Goal: Ask a question

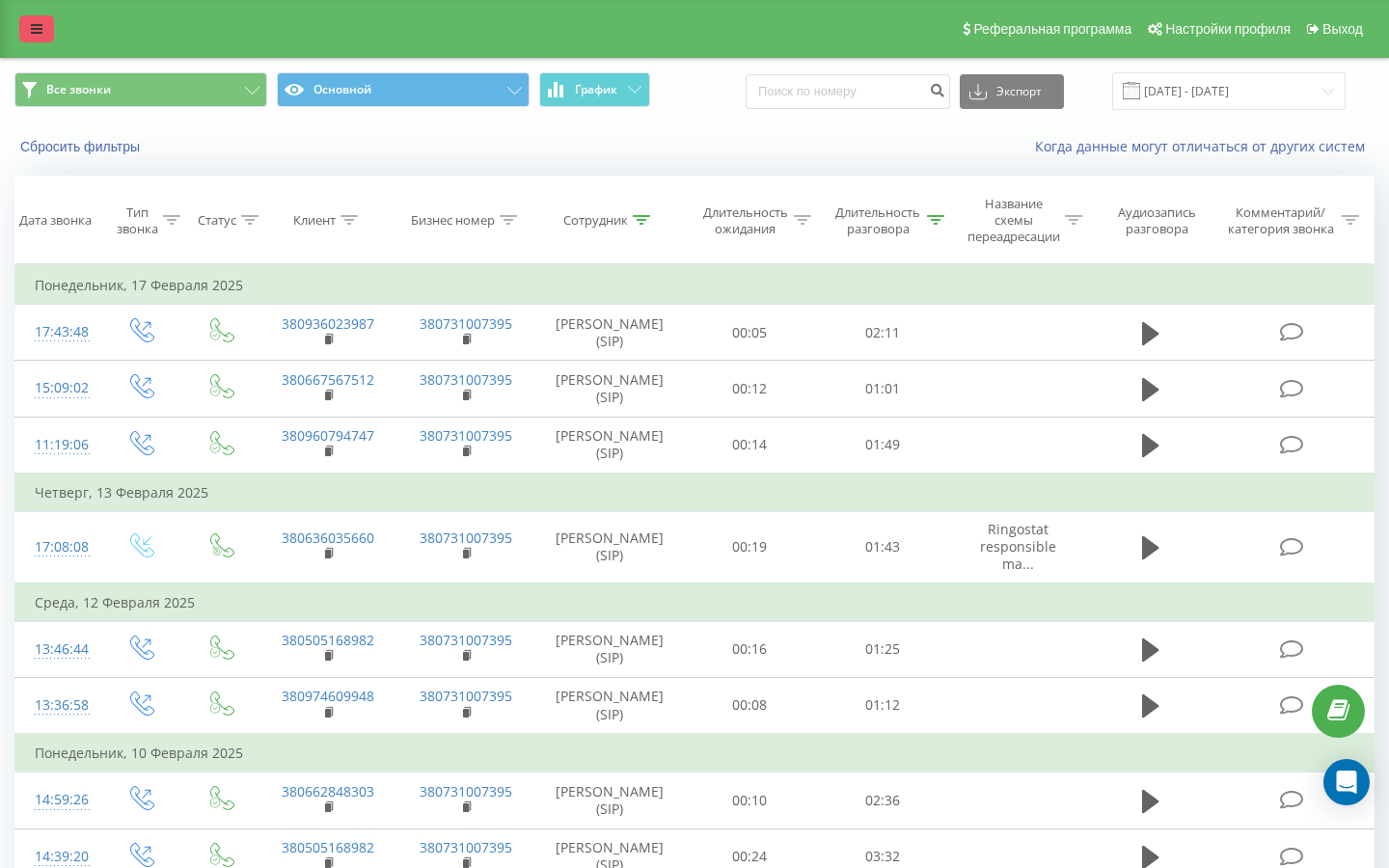
click at [38, 28] on icon at bounding box center [37, 29] width 12 height 14
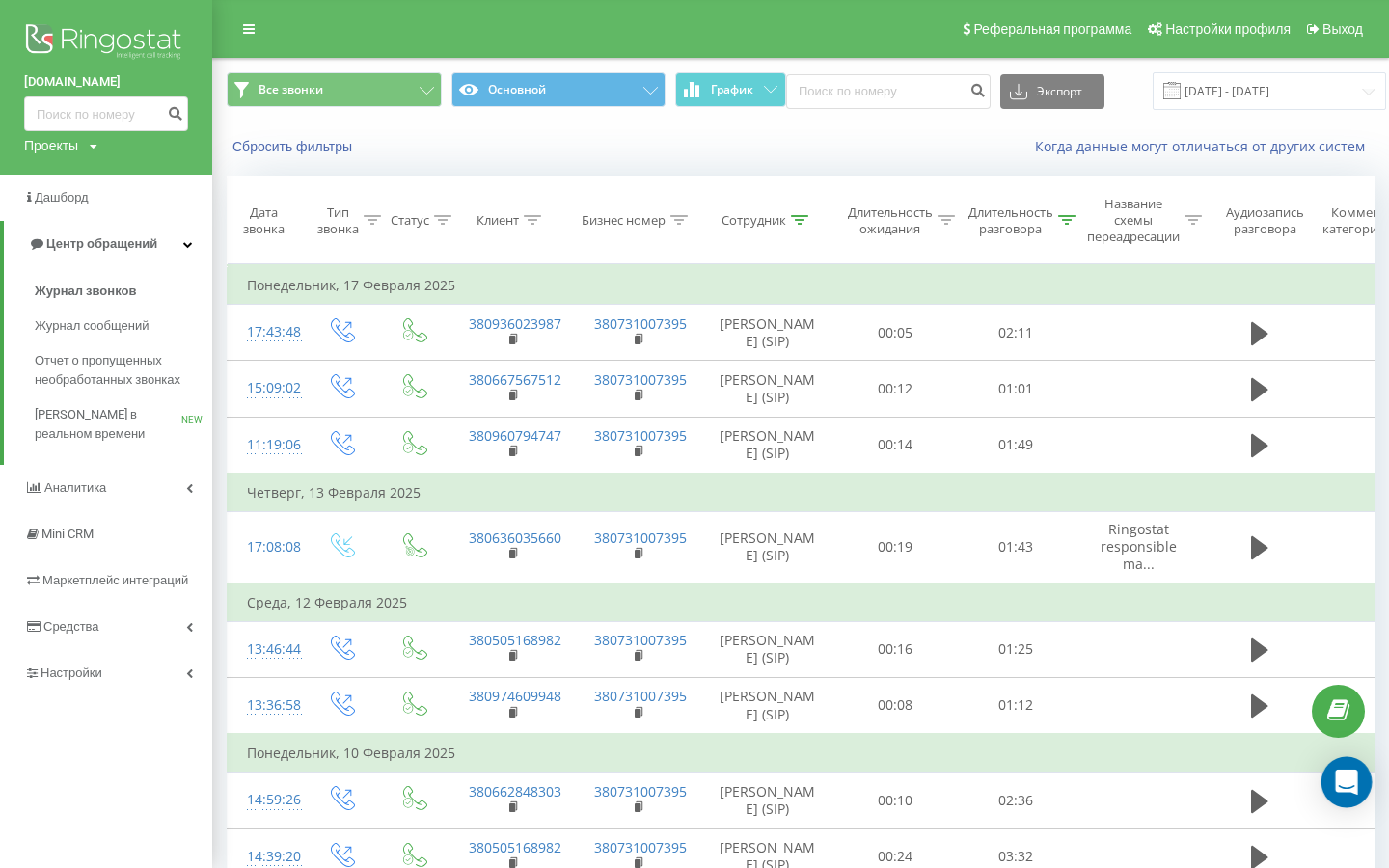
click at [1356, 770] on div "Open Intercom Messenger" at bounding box center [1346, 782] width 51 height 51
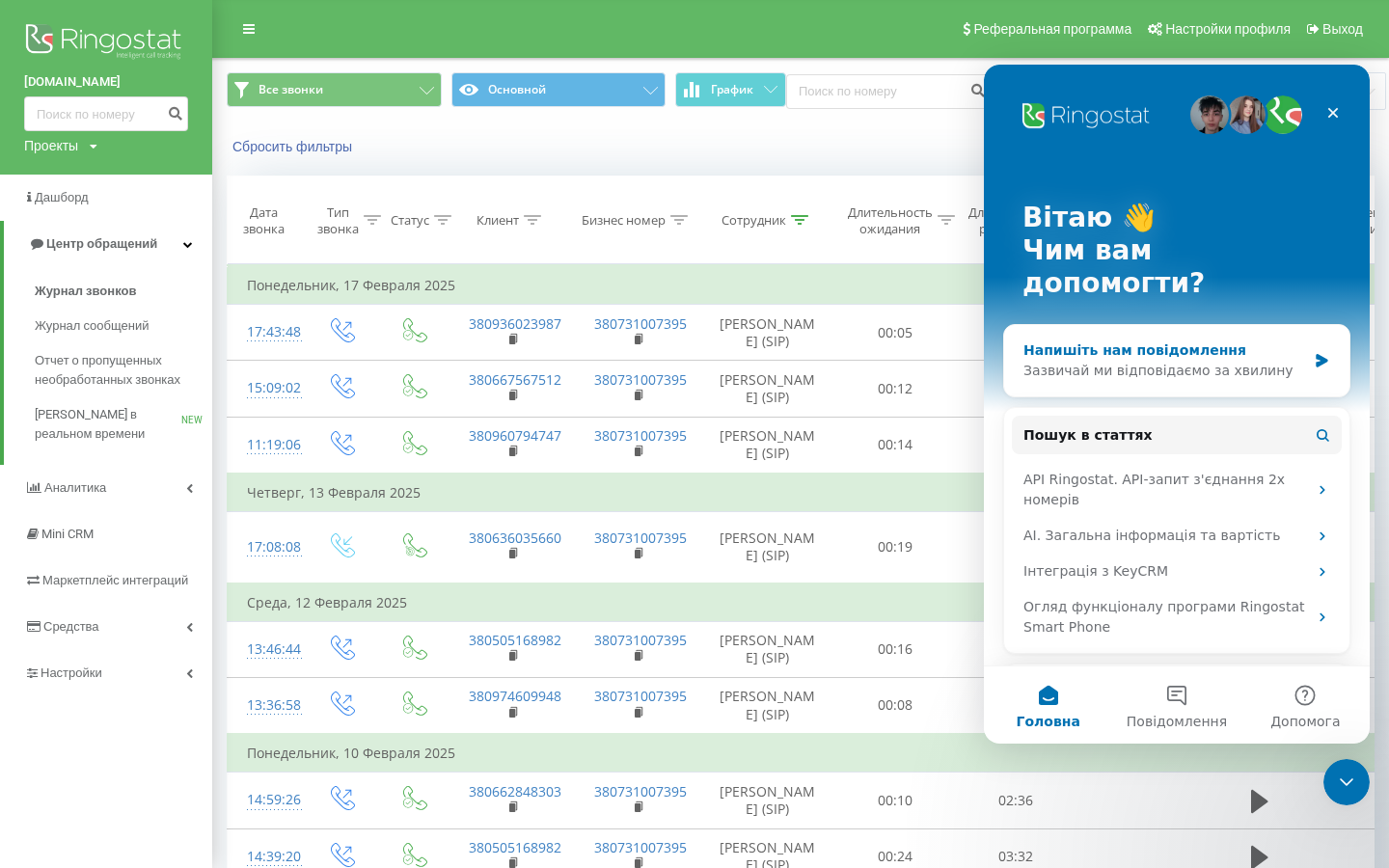
click at [1227, 340] on div "Напишіть нам повідомлення" at bounding box center [1165, 350] width 283 height 20
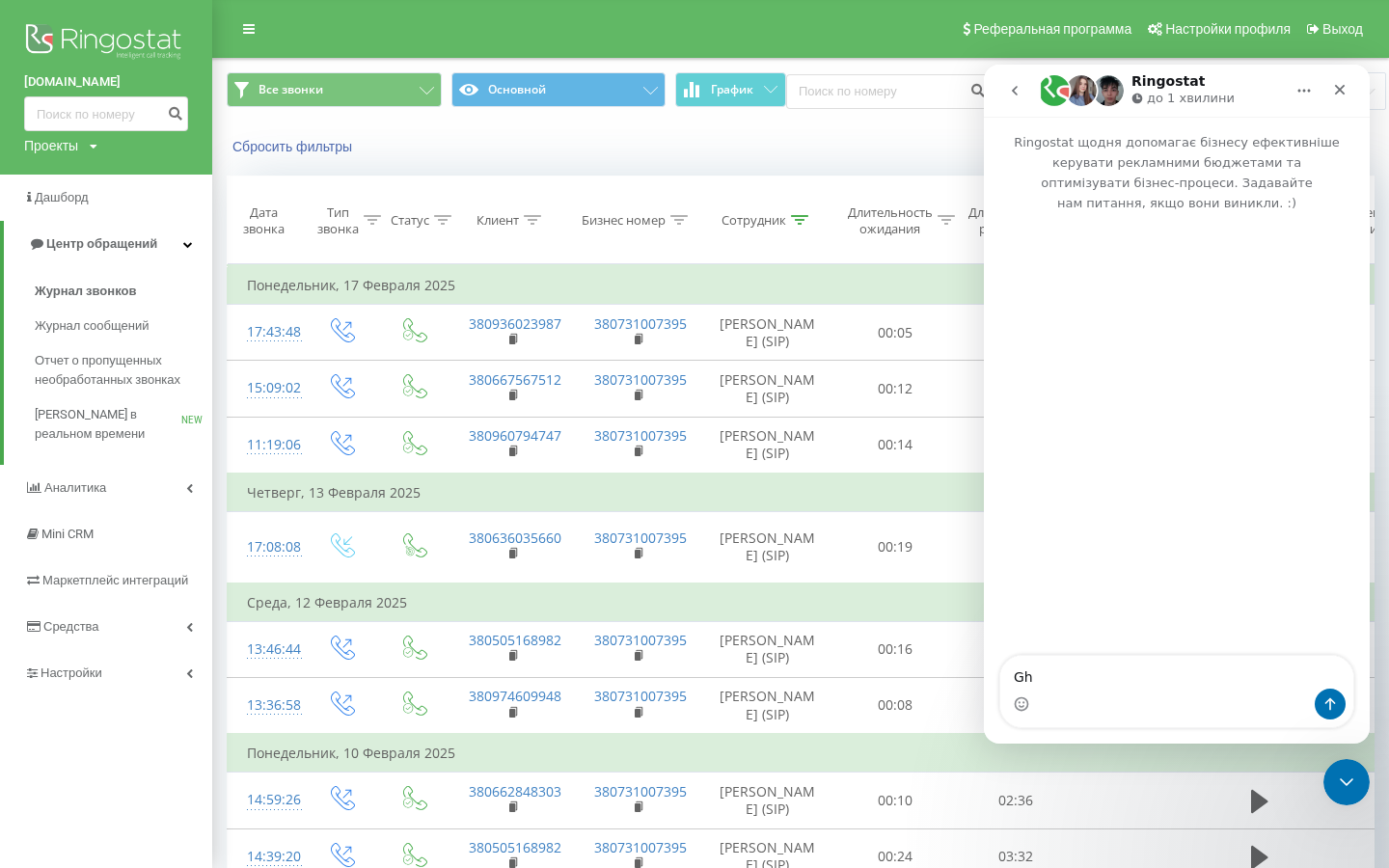
type textarea "G"
type textarea "Привіт. У нас ЧП"
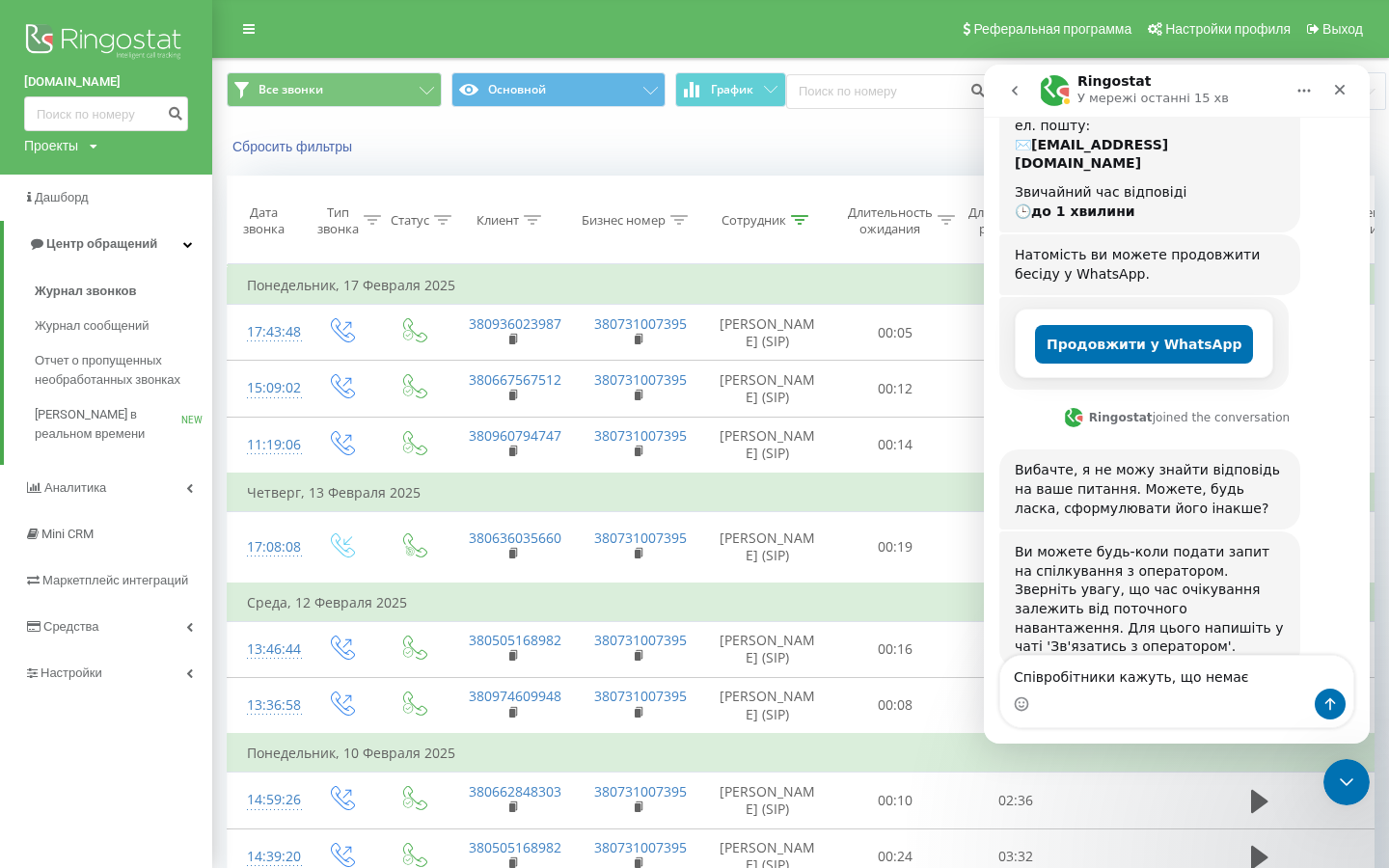
scroll to position [213, 0]
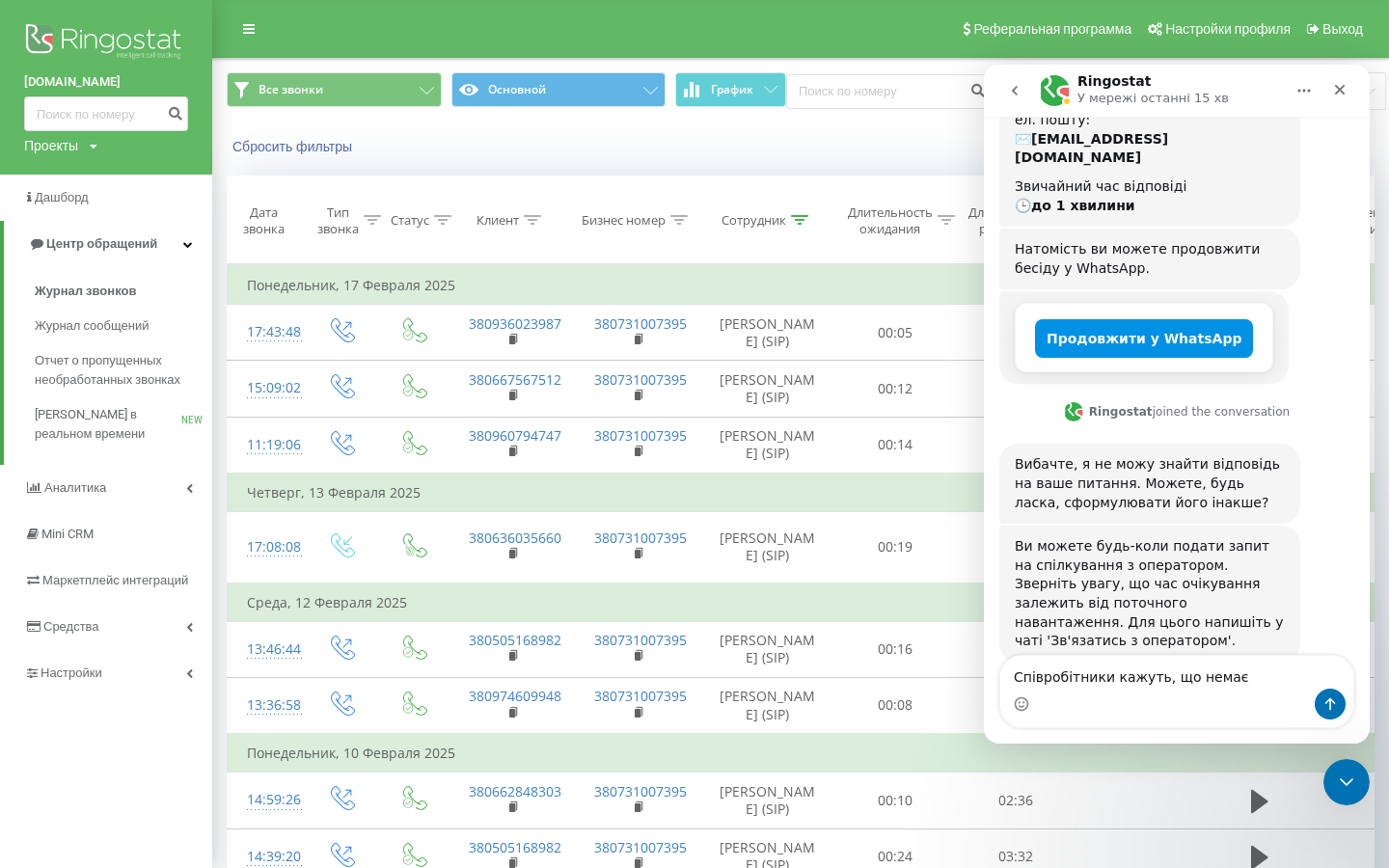
type textarea "Співробітники кажуть, що немає"
click at [1162, 320] on button "Продовжити у WhatsApp" at bounding box center [1144, 338] width 218 height 39
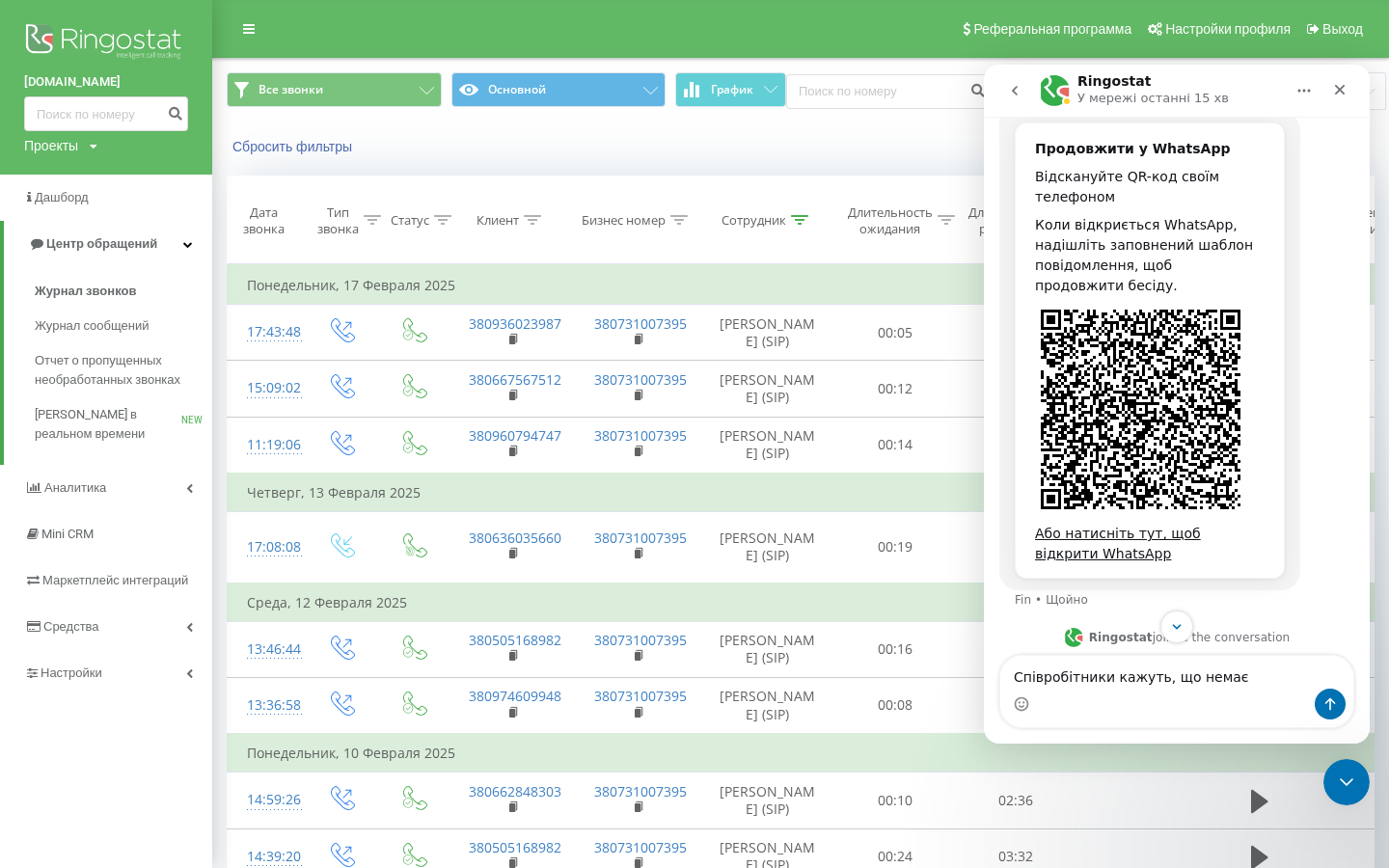
scroll to position [388, 0]
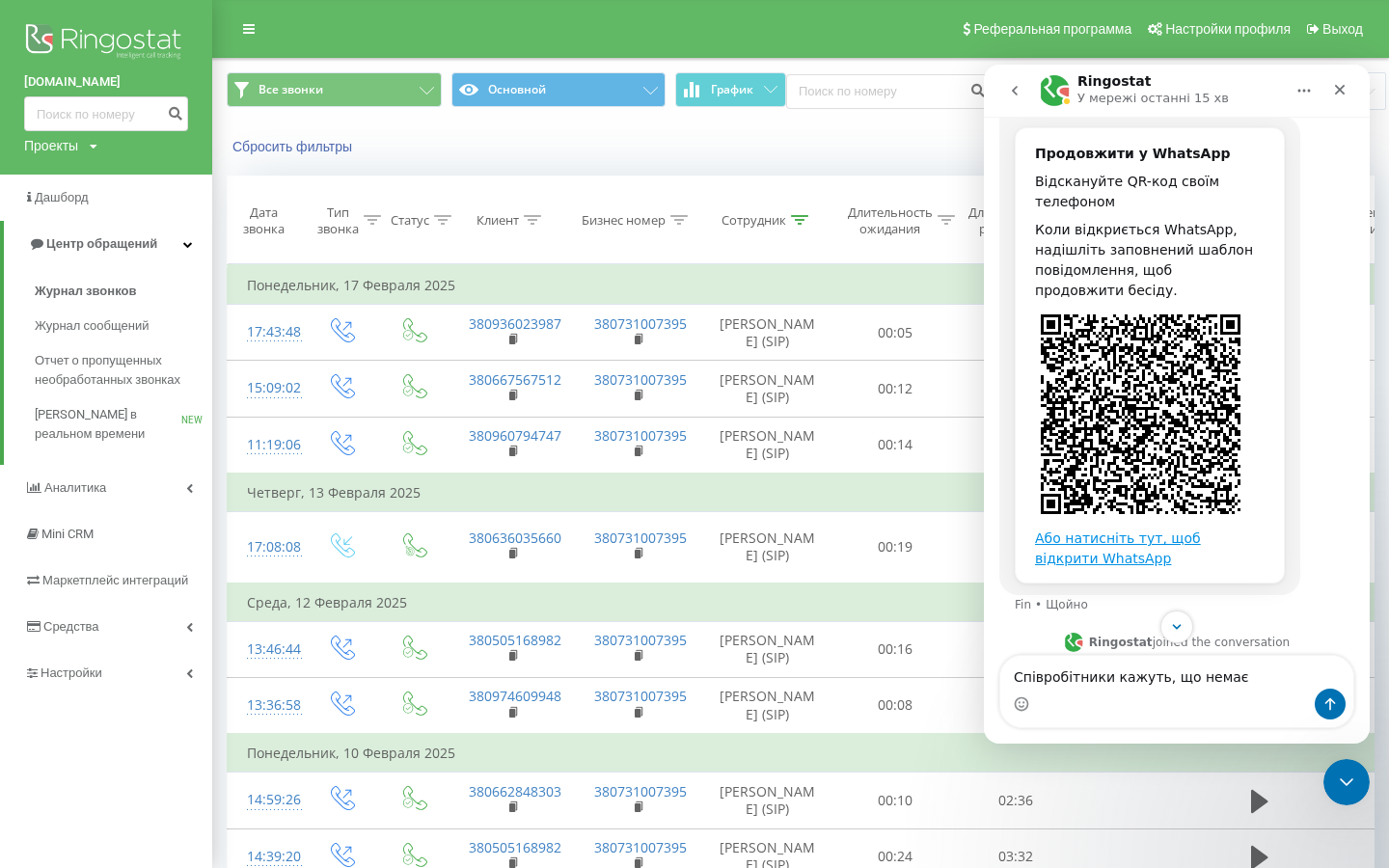
click at [1187, 531] on link "Або натисніть тут, щоб відкрити WhatsApp" at bounding box center [1118, 548] width 166 height 36
